Goal: Task Accomplishment & Management: Manage account settings

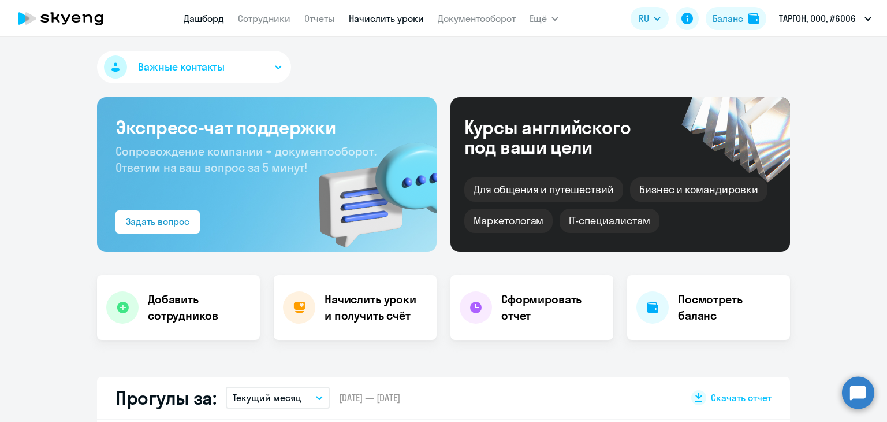
click at [374, 19] on link "Начислить уроки" at bounding box center [386, 19] width 75 height 12
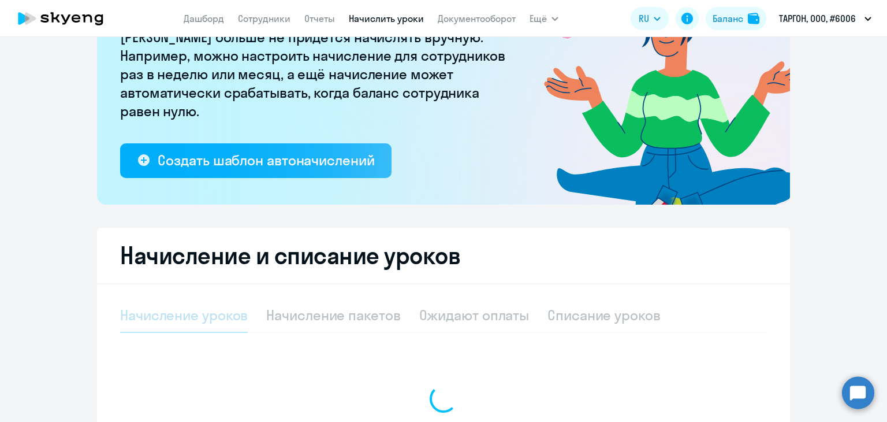
select select "10"
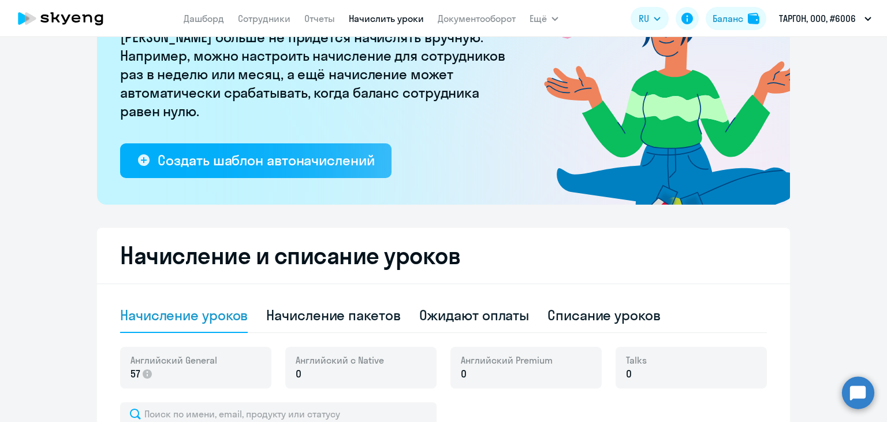
scroll to position [173, 0]
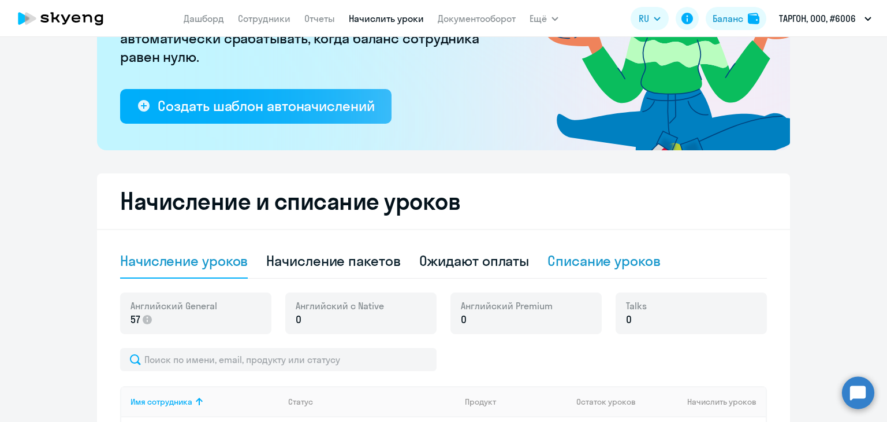
click at [628, 259] on div "Списание уроков" at bounding box center [604, 260] width 113 height 18
select select "10"
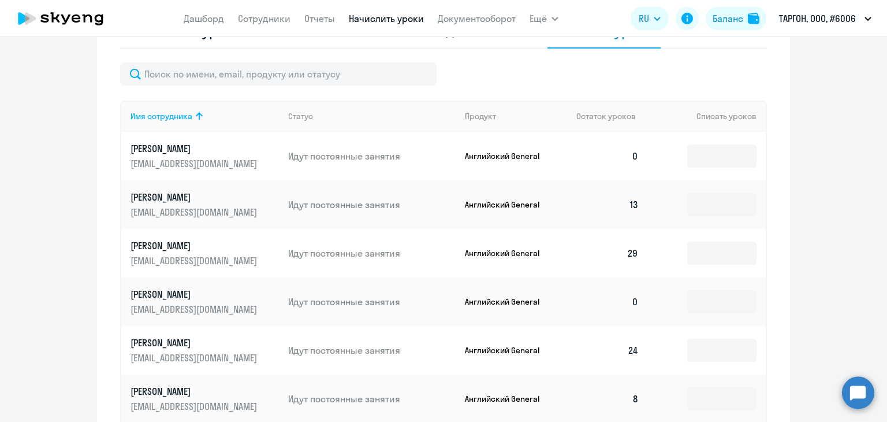
scroll to position [404, 0]
click at [702, 350] on input at bounding box center [721, 348] width 69 height 23
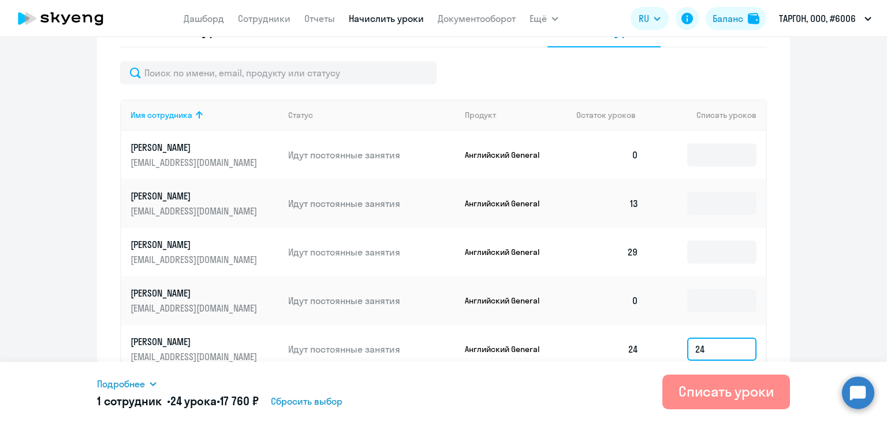
type input "24"
click at [711, 390] on div "Списать уроки" at bounding box center [726, 391] width 95 height 18
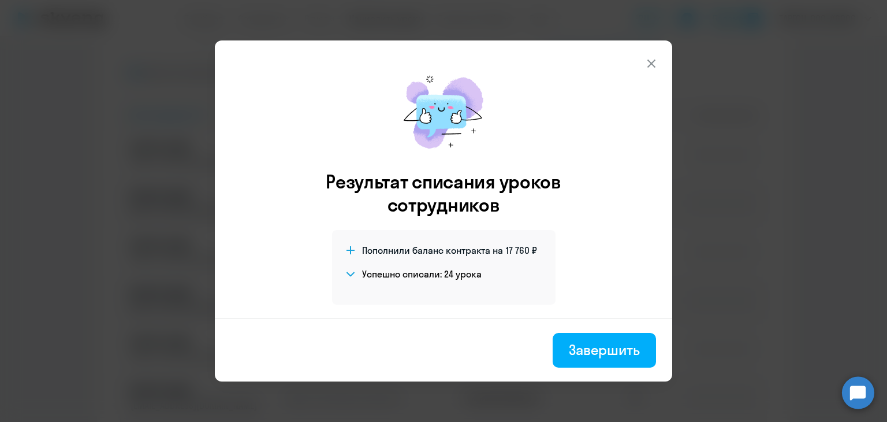
click at [656, 55] on button at bounding box center [651, 63] width 23 height 23
